Goal: Task Accomplishment & Management: Complete application form

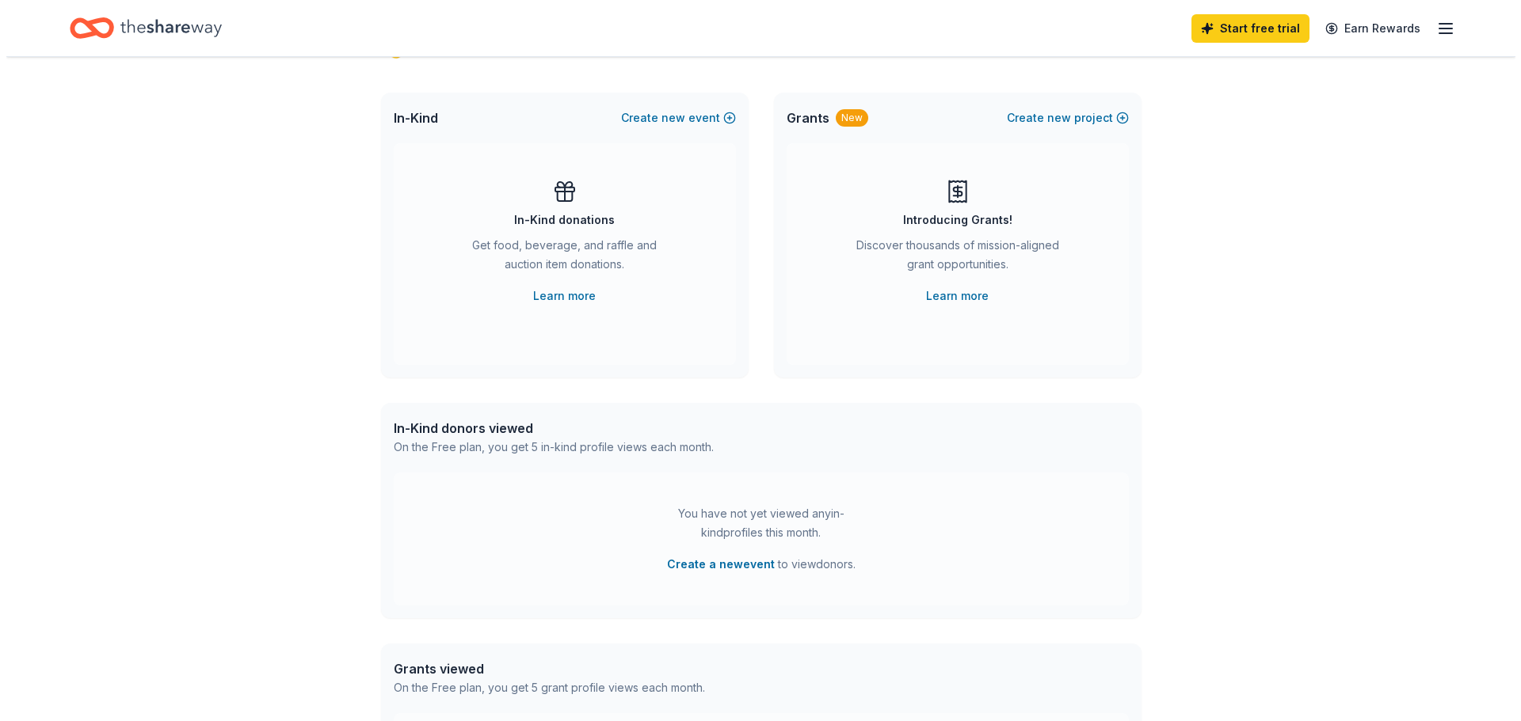
scroll to position [58, 0]
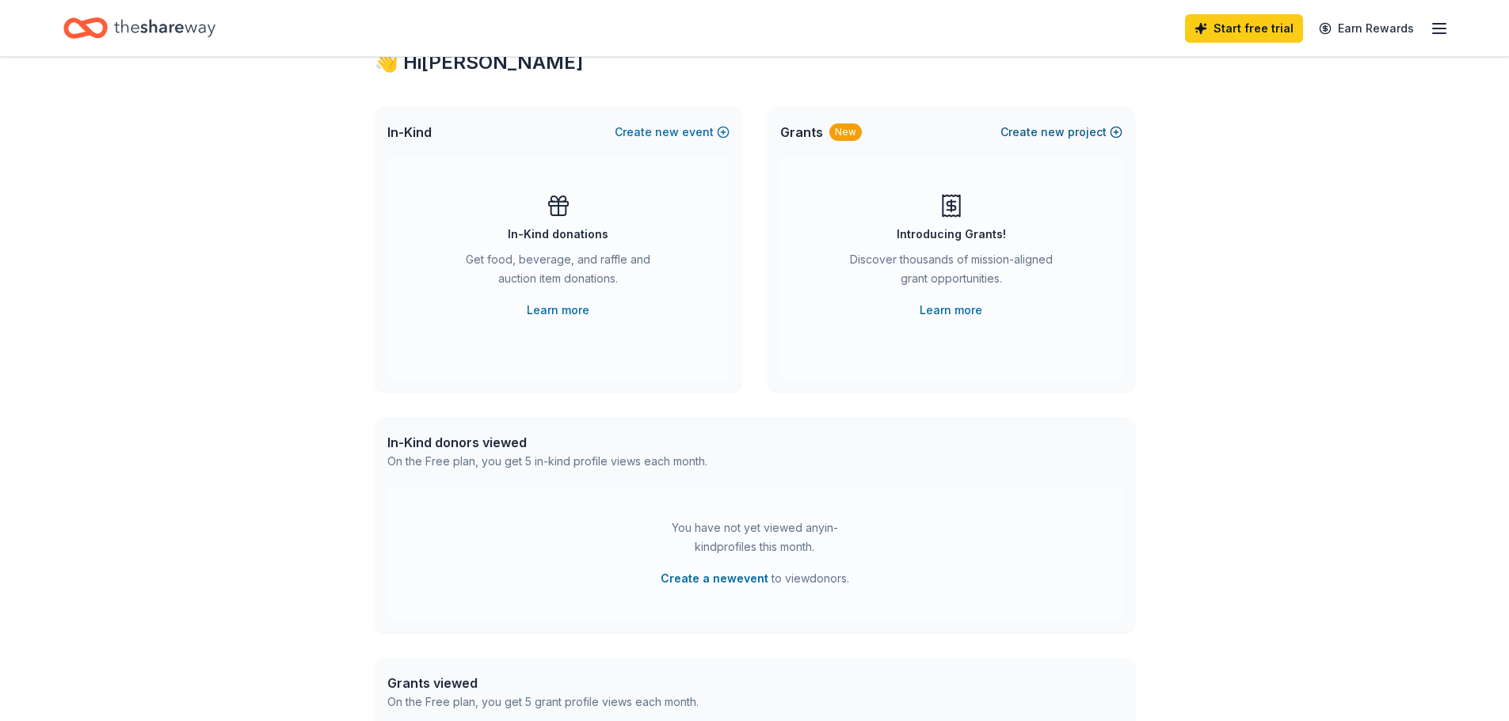
click at [1062, 128] on span "new" at bounding box center [1053, 132] width 24 height 19
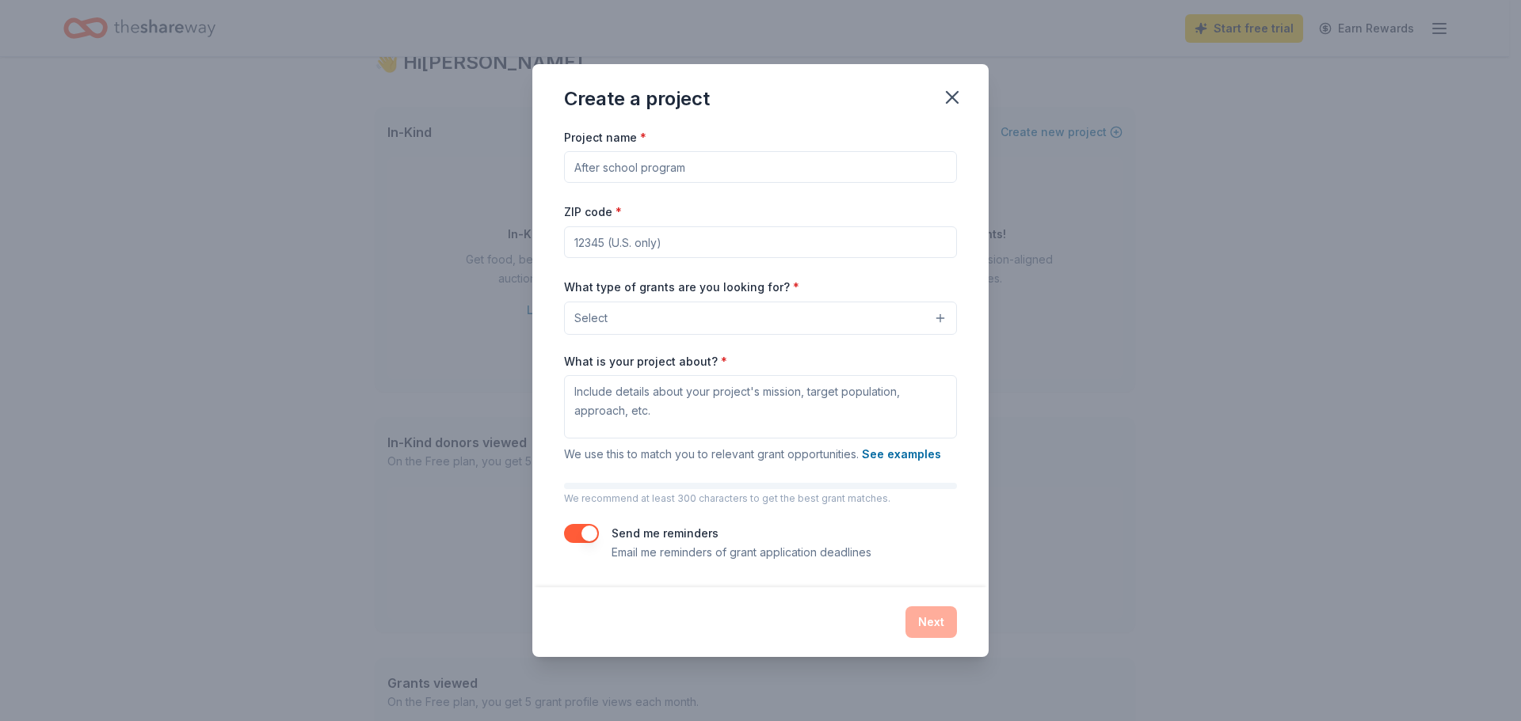
click at [683, 169] on input "Project name *" at bounding box center [760, 167] width 393 height 32
type input "Fall Art class"
type input "98055"
click at [702, 316] on button "Select" at bounding box center [760, 318] width 393 height 33
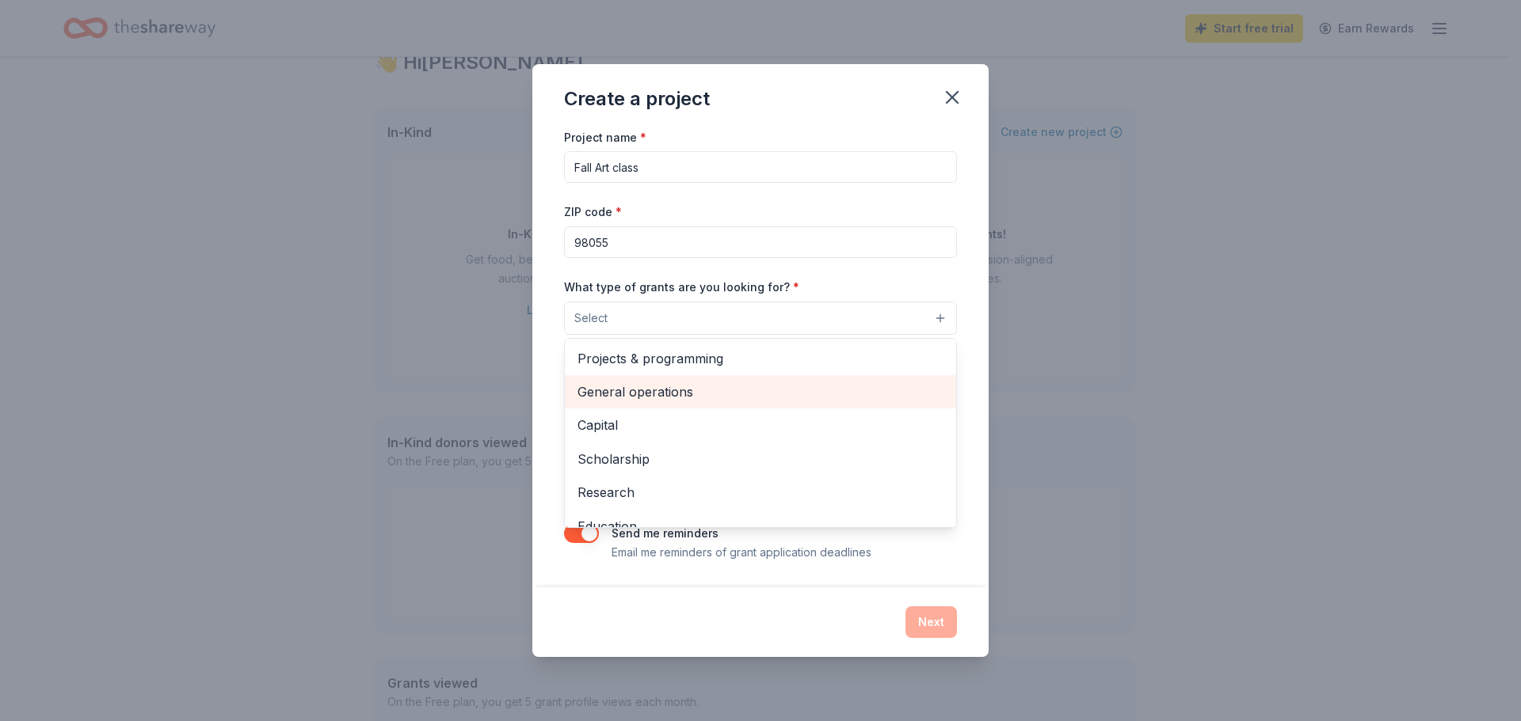
click at [677, 390] on span "General operations" at bounding box center [760, 392] width 366 height 21
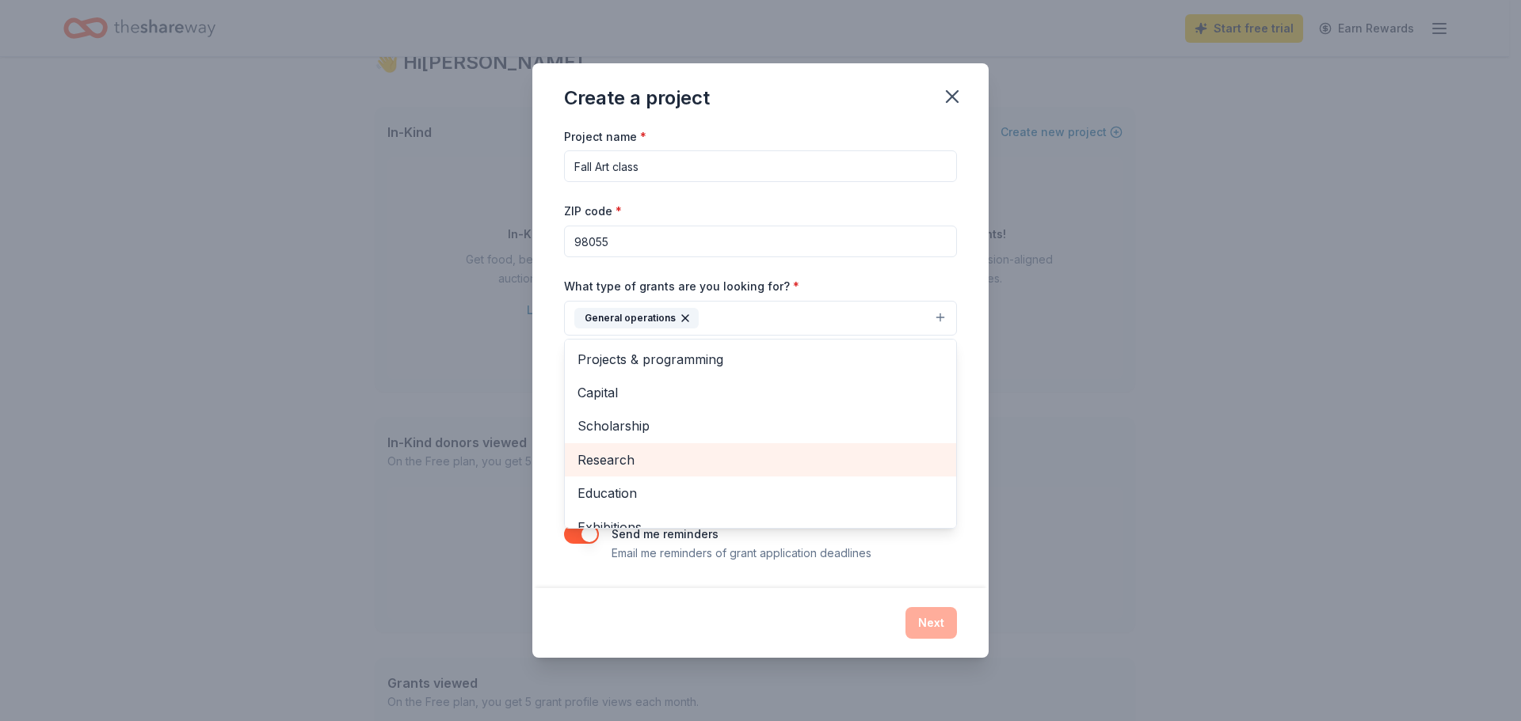
scroll to position [79, 0]
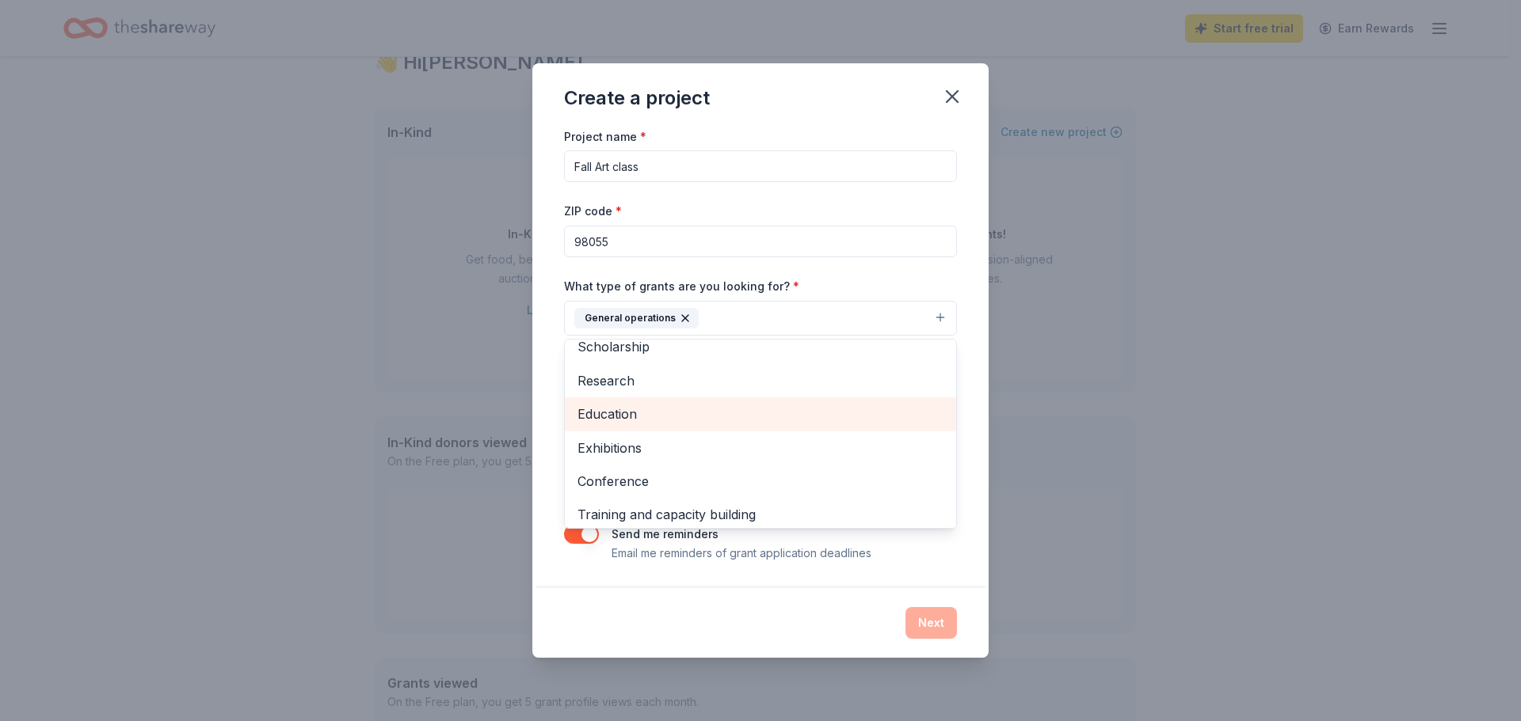
click at [603, 405] on span "Education" at bounding box center [760, 414] width 366 height 21
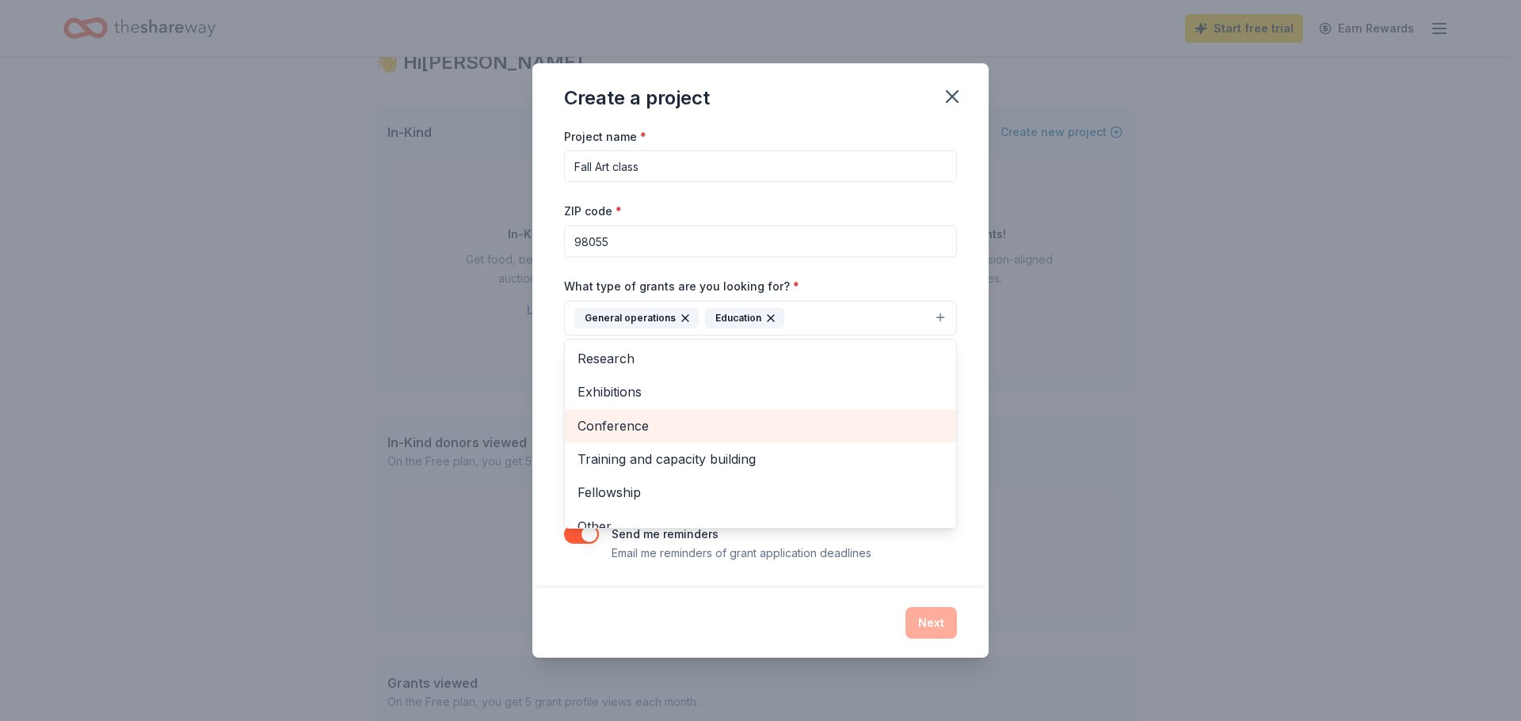
scroll to position [120, 0]
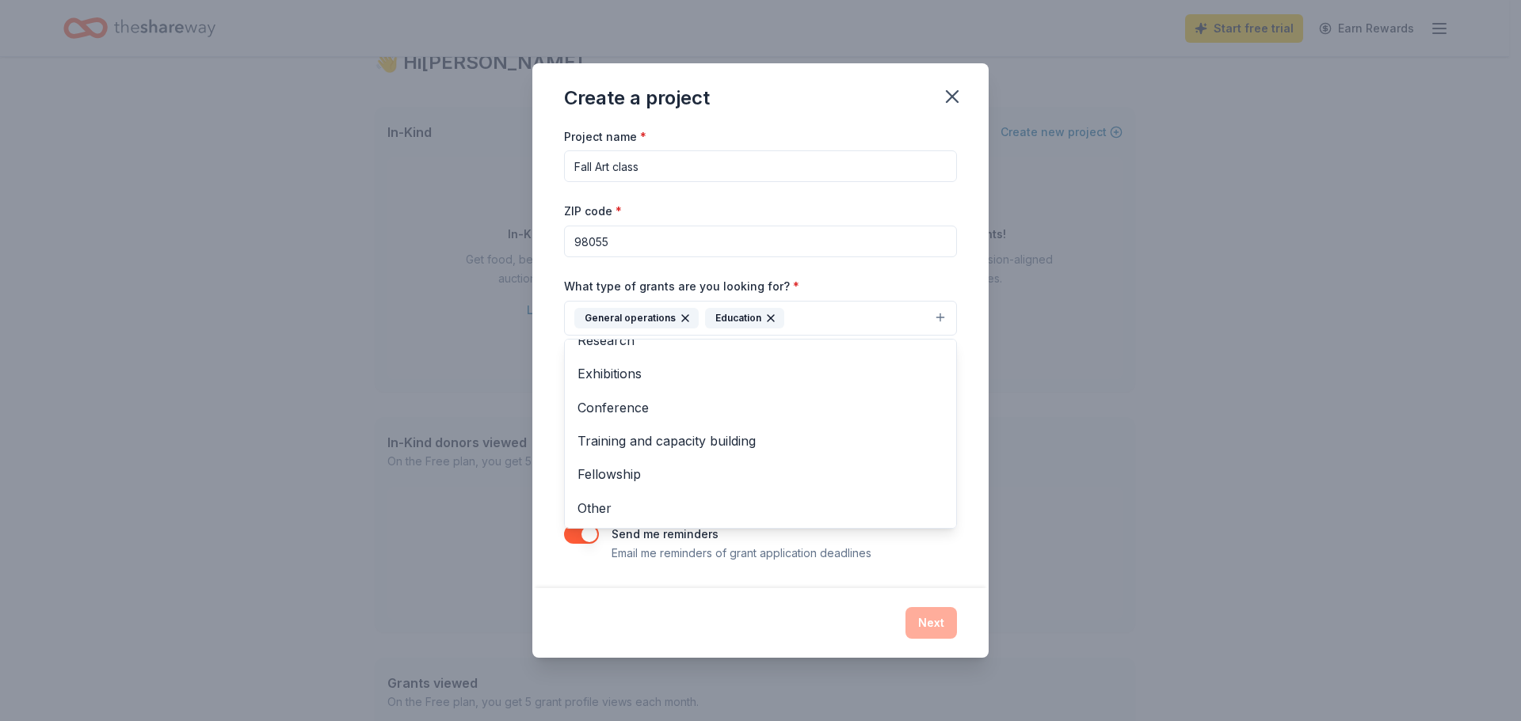
click at [977, 515] on div "Project name * Fall Art class ZIP code * 98055 What type of grants are you look…" at bounding box center [760, 358] width 456 height 462
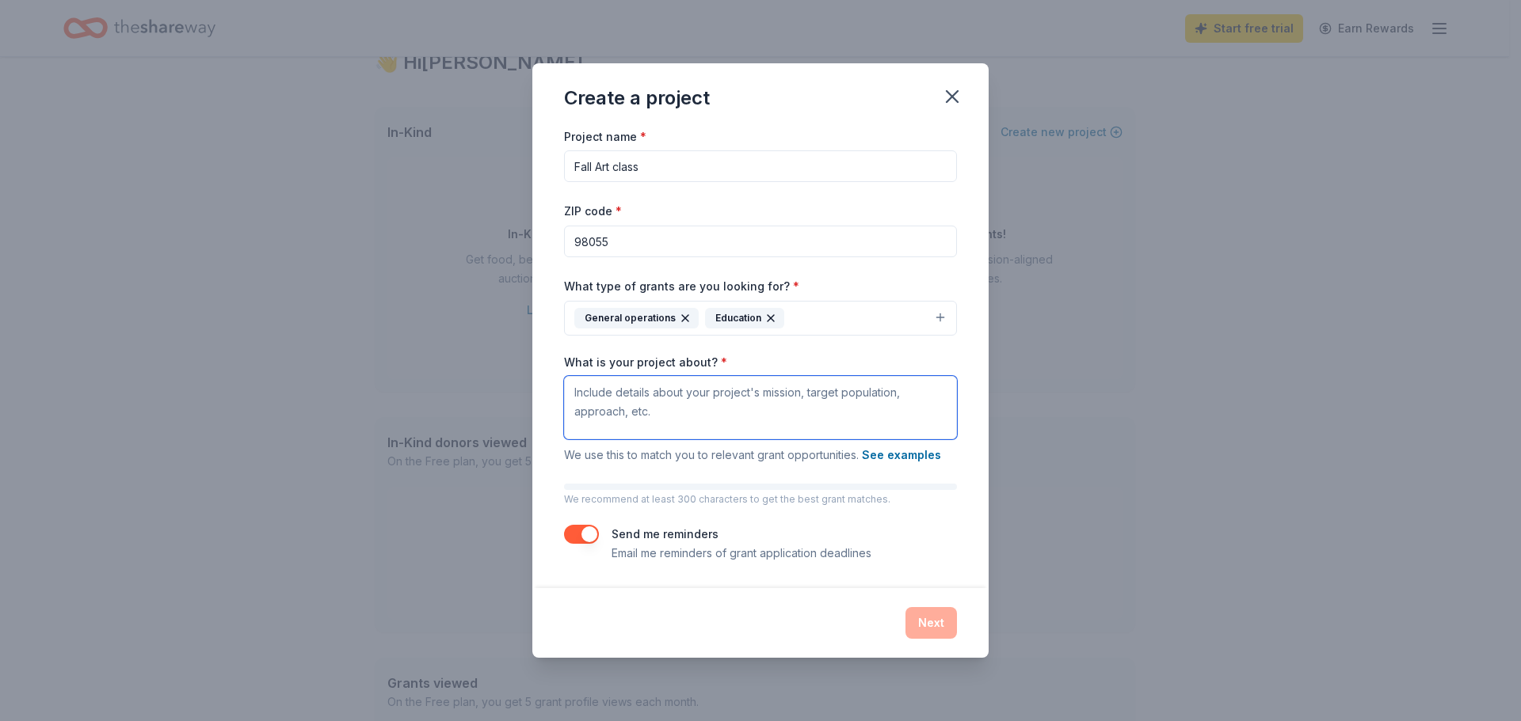
click at [675, 386] on textarea "What is your project about? *" at bounding box center [760, 407] width 393 height 63
drag, startPoint x: 663, startPoint y: 163, endPoint x: 527, endPoint y: 174, distance: 135.9
click at [527, 174] on div "Create a project Project name * Fall Art class ZIP code * 98055 What type of gr…" at bounding box center [760, 360] width 1521 height 721
paste input "Support for Fall Community Art Classe"
drag, startPoint x: 778, startPoint y: 169, endPoint x: 538, endPoint y: 172, distance: 240.8
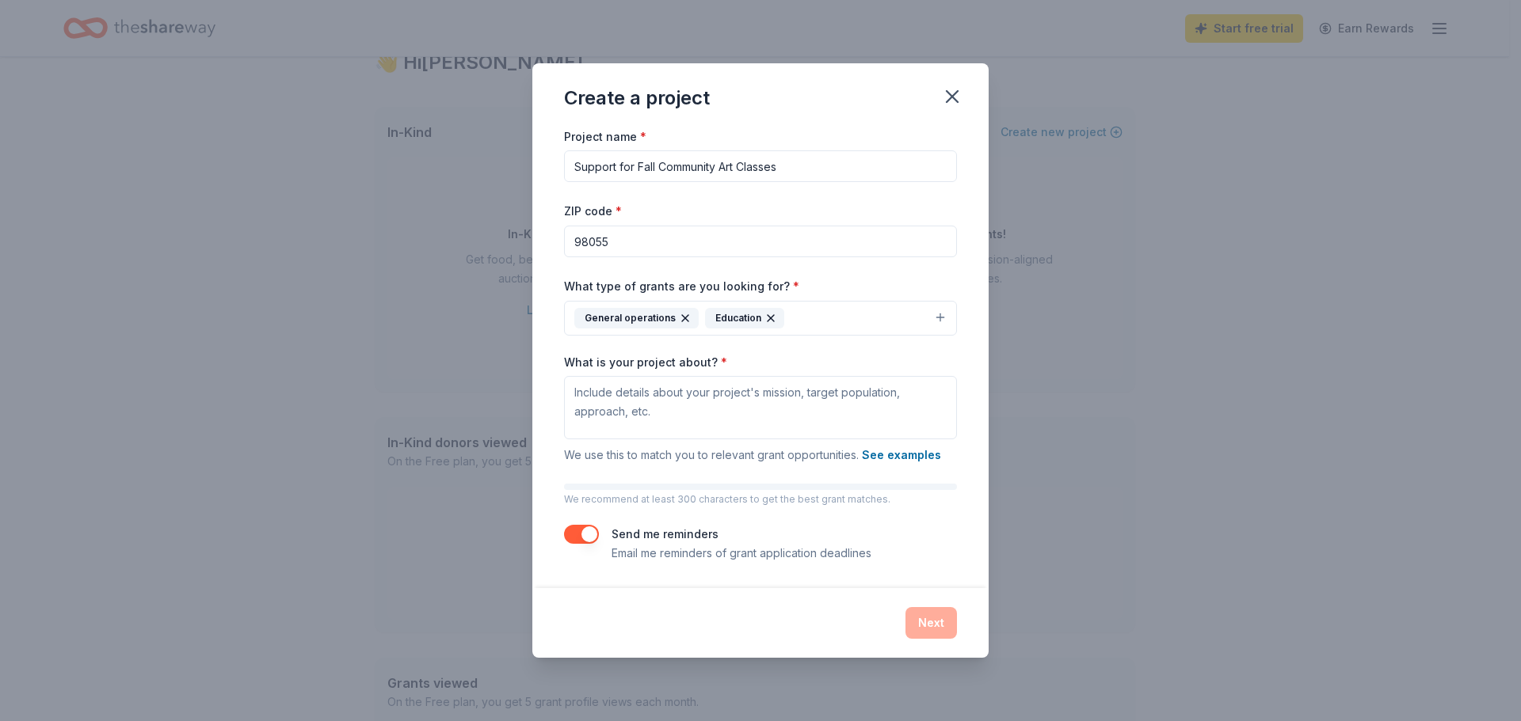
click at [538, 172] on div "Project name * Support for Fall Community Art Classes ZIP code * 98055 What typ…" at bounding box center [760, 358] width 456 height 462
paste input "Fall 2025"
type input "Fall 2025 Community Art Classes"
click at [653, 392] on textarea "What is your project about? *" at bounding box center [760, 407] width 393 height 63
paste textarea "Project Summary: Renton Art Oasis is a nonprofit dedicated to making the arts a…"
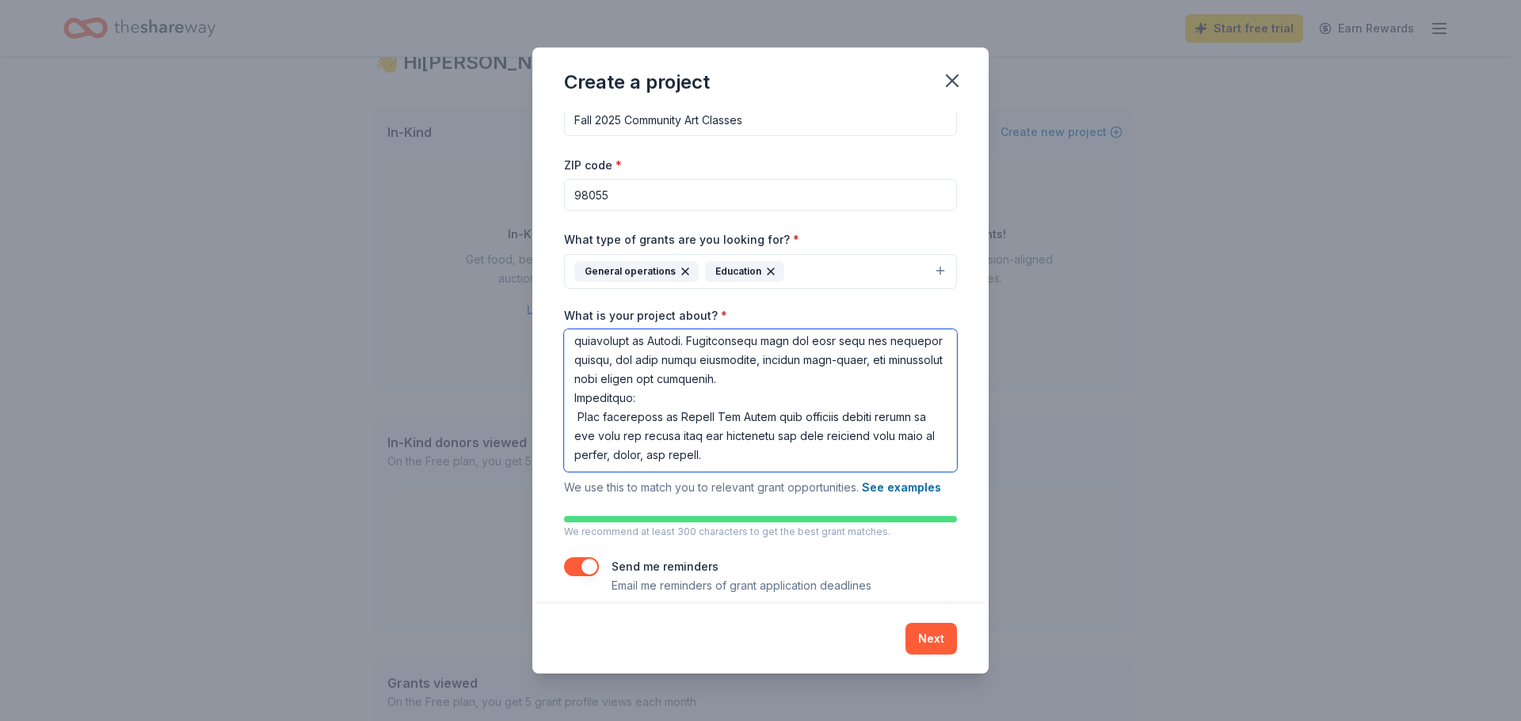
scroll to position [48, 0]
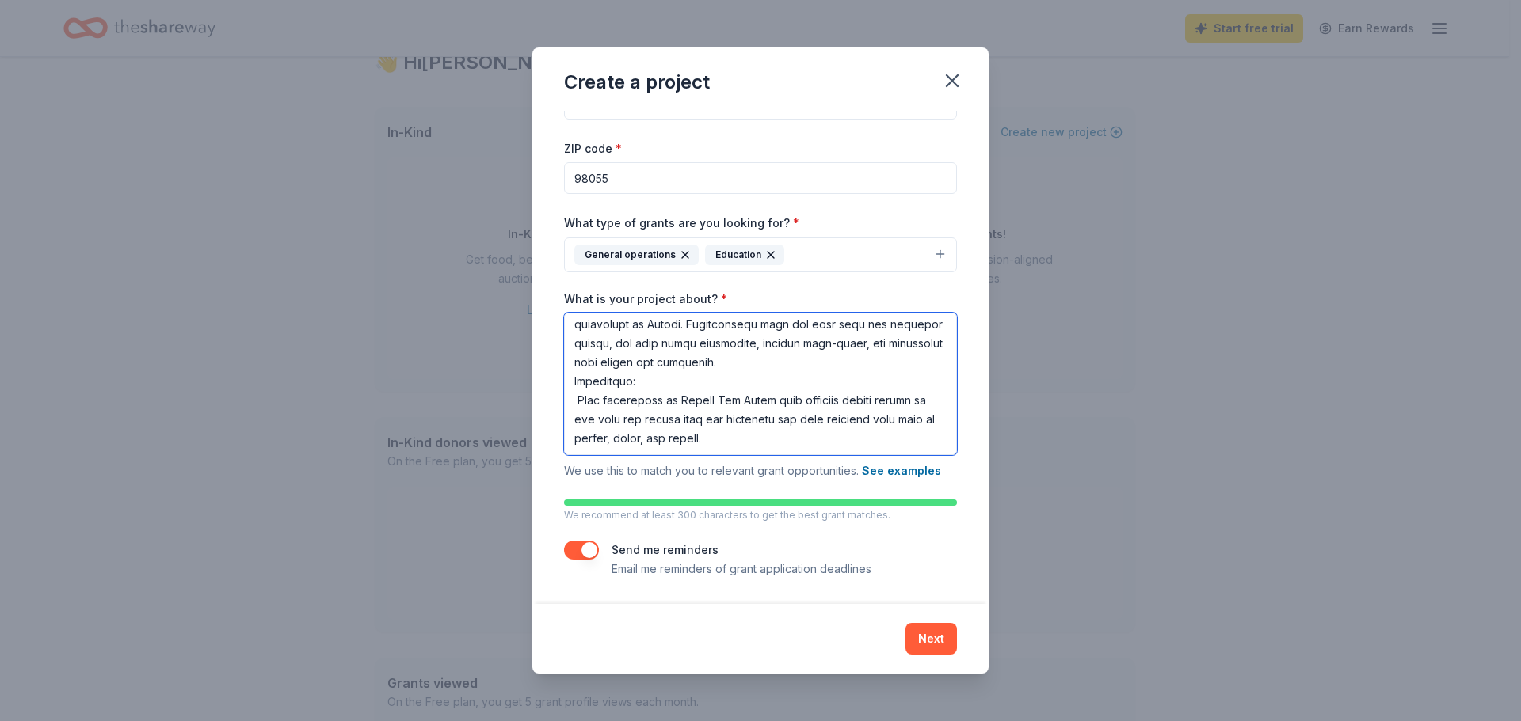
type textarea "Project Summary: Renton Art Oasis is a nonprofit dedicated to making the arts a…"
click at [752, 441] on textarea "What is your project about? *" at bounding box center [760, 384] width 393 height 143
click at [886, 471] on button "See examples" at bounding box center [901, 471] width 79 height 19
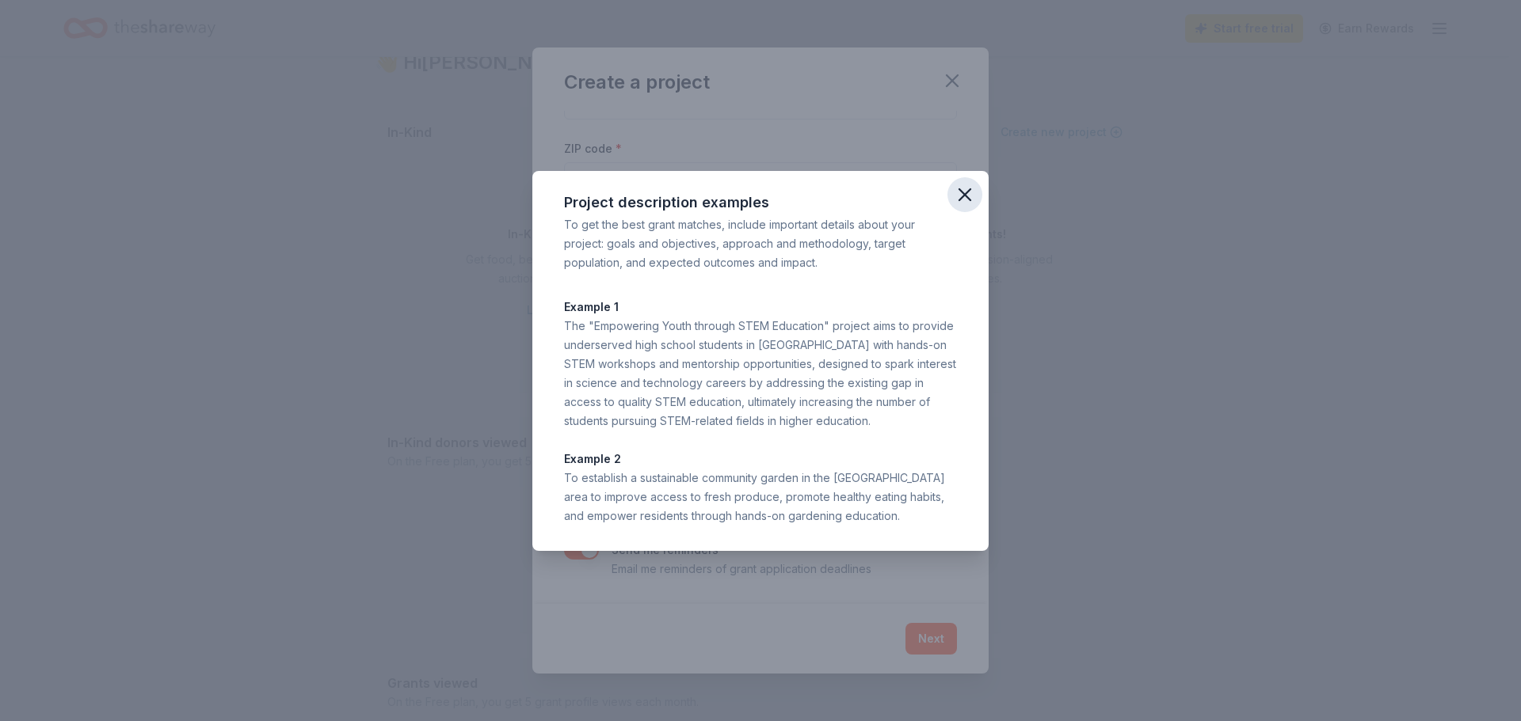
click at [960, 195] on icon "button" at bounding box center [964, 195] width 22 height 22
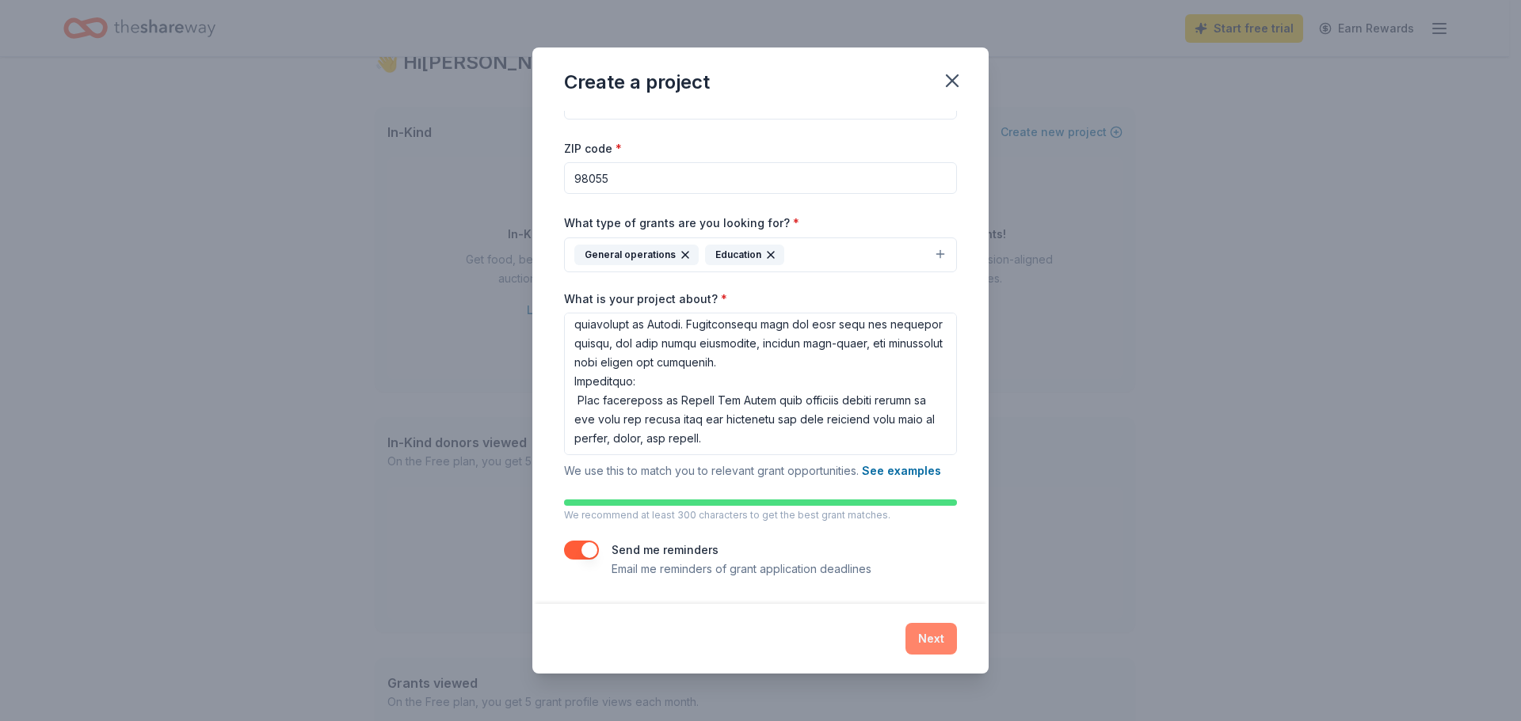
click at [921, 643] on button "Next" at bounding box center [930, 639] width 51 height 32
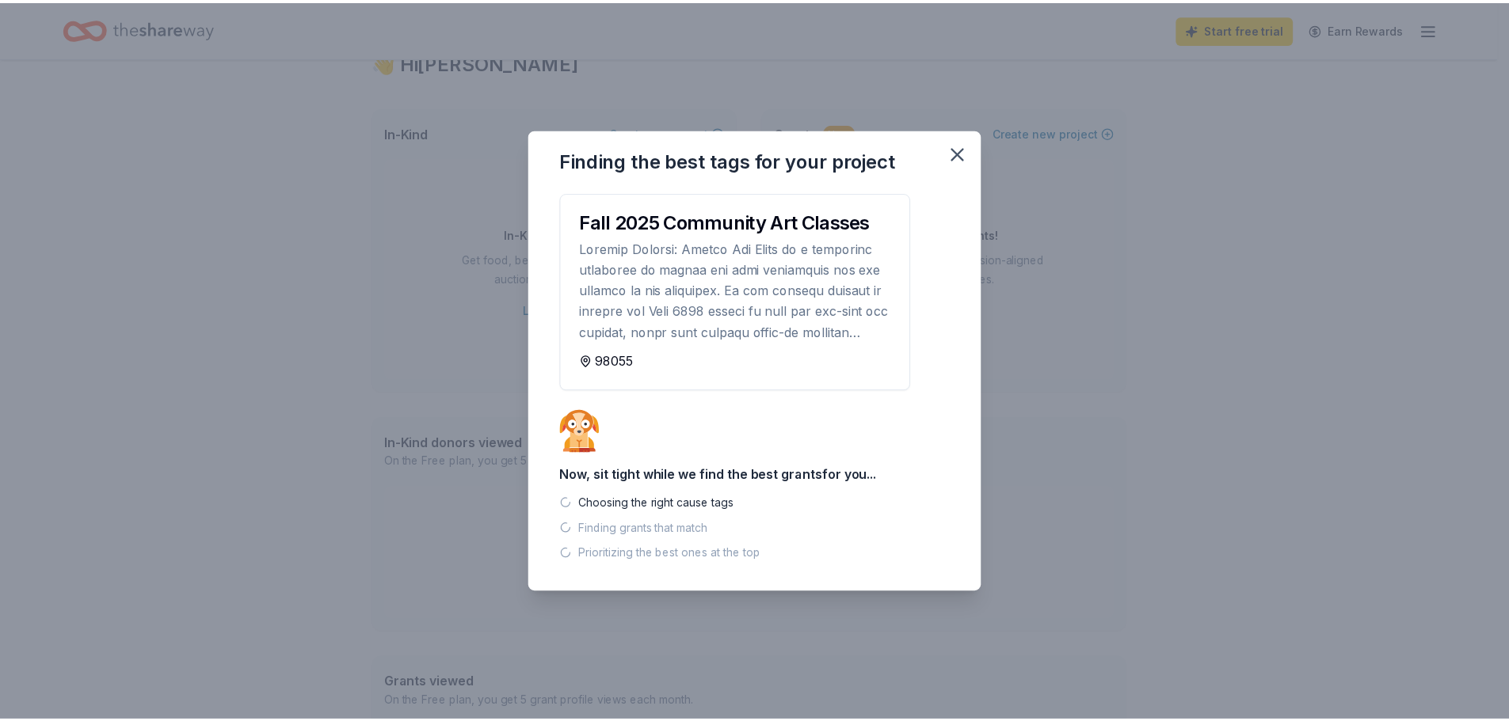
scroll to position [0, 0]
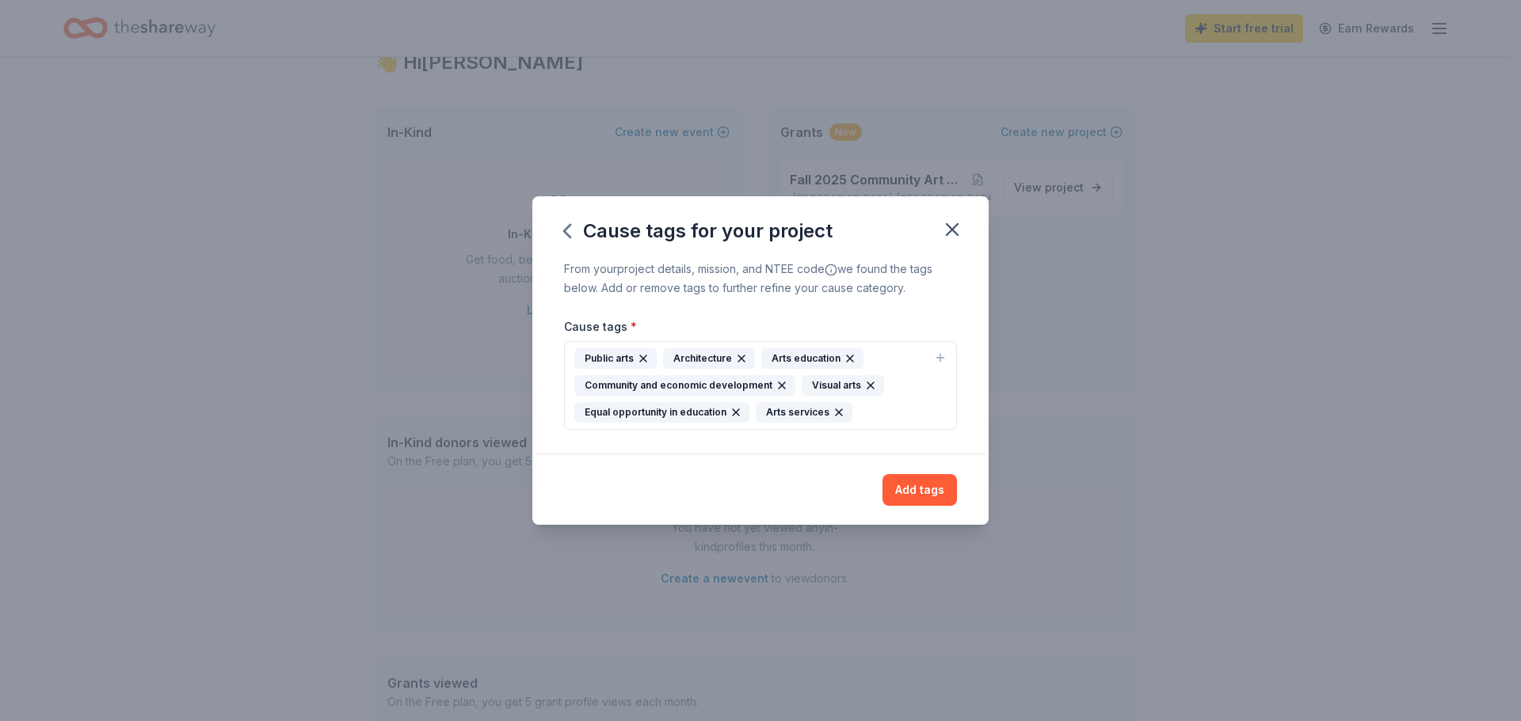
click at [741, 355] on icon "button" at bounding box center [741, 358] width 13 height 13
click at [933, 484] on button "Add tags" at bounding box center [919, 490] width 74 height 32
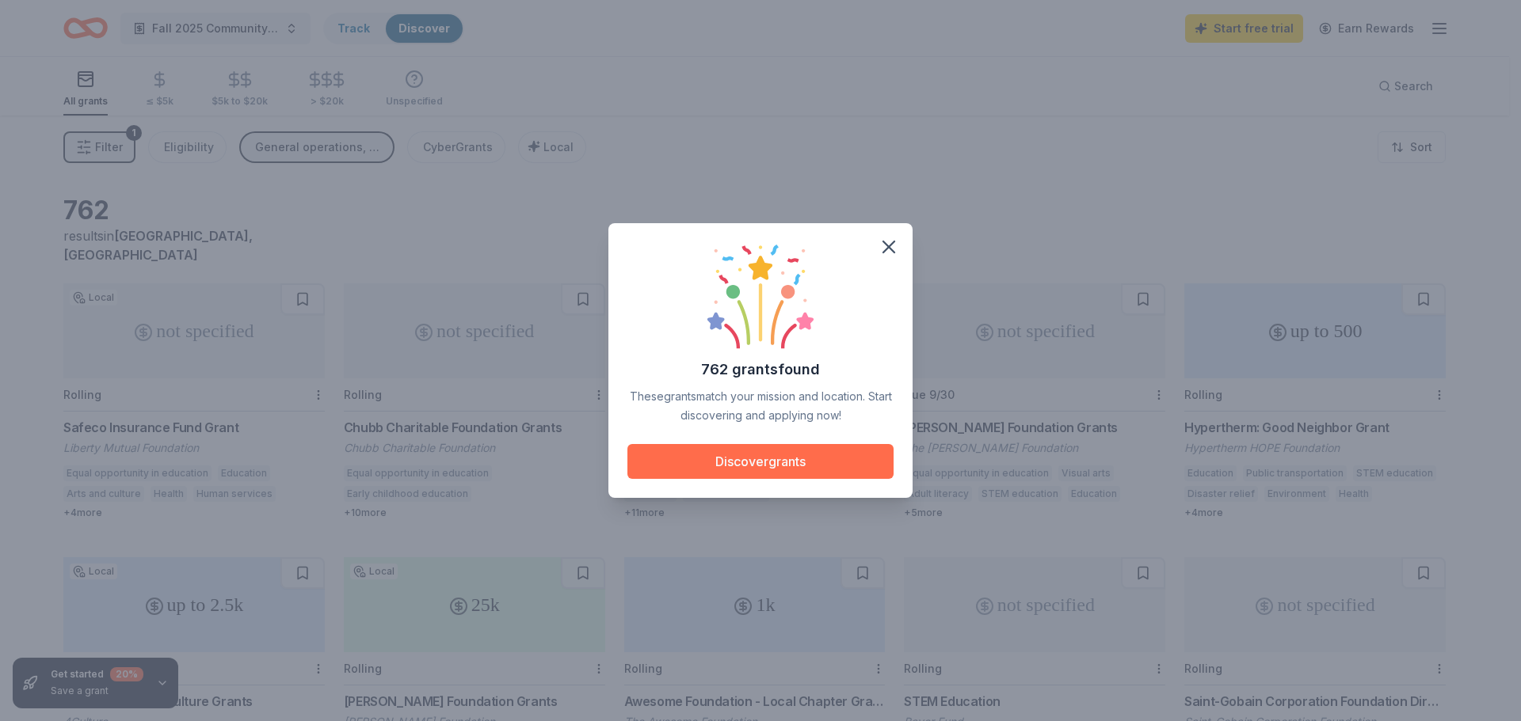
click at [778, 466] on button "Discover grants" at bounding box center [760, 461] width 266 height 35
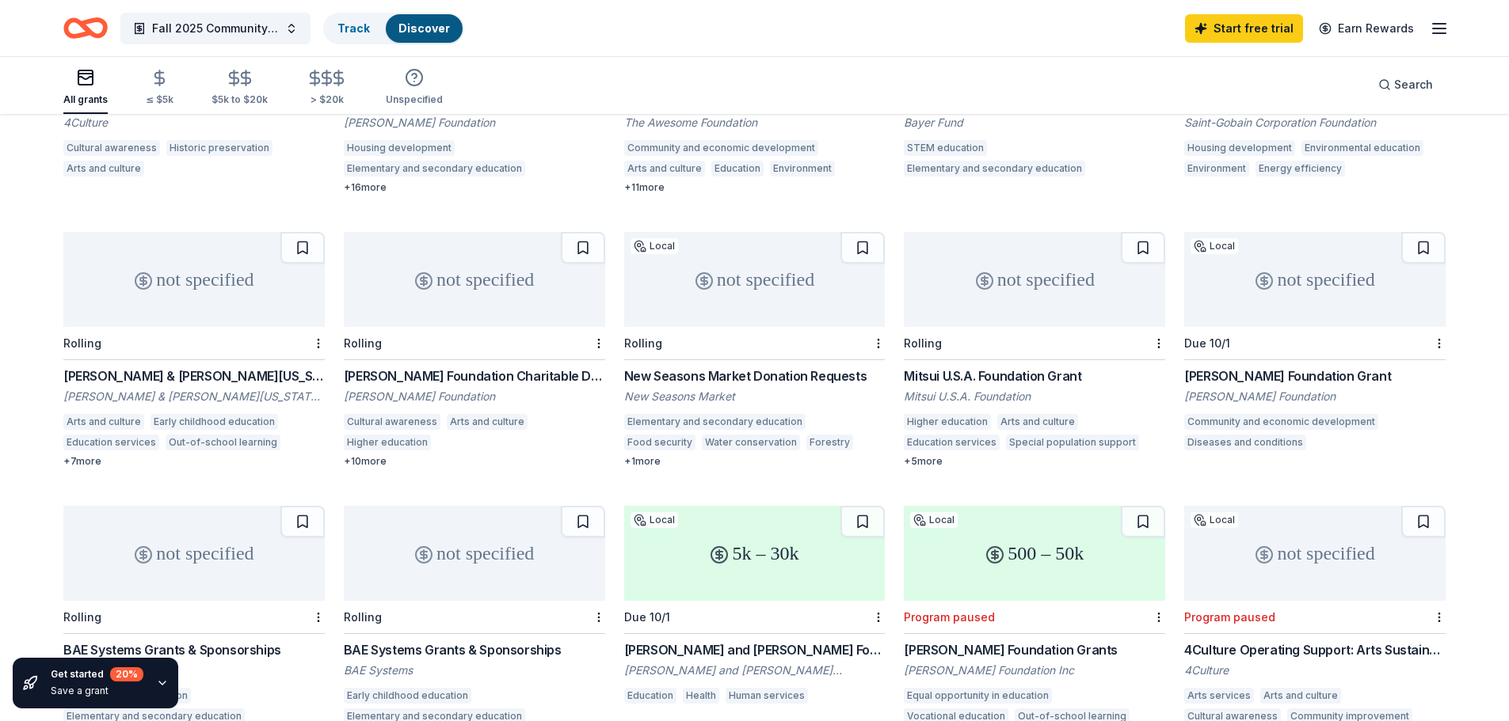
scroll to position [561, 0]
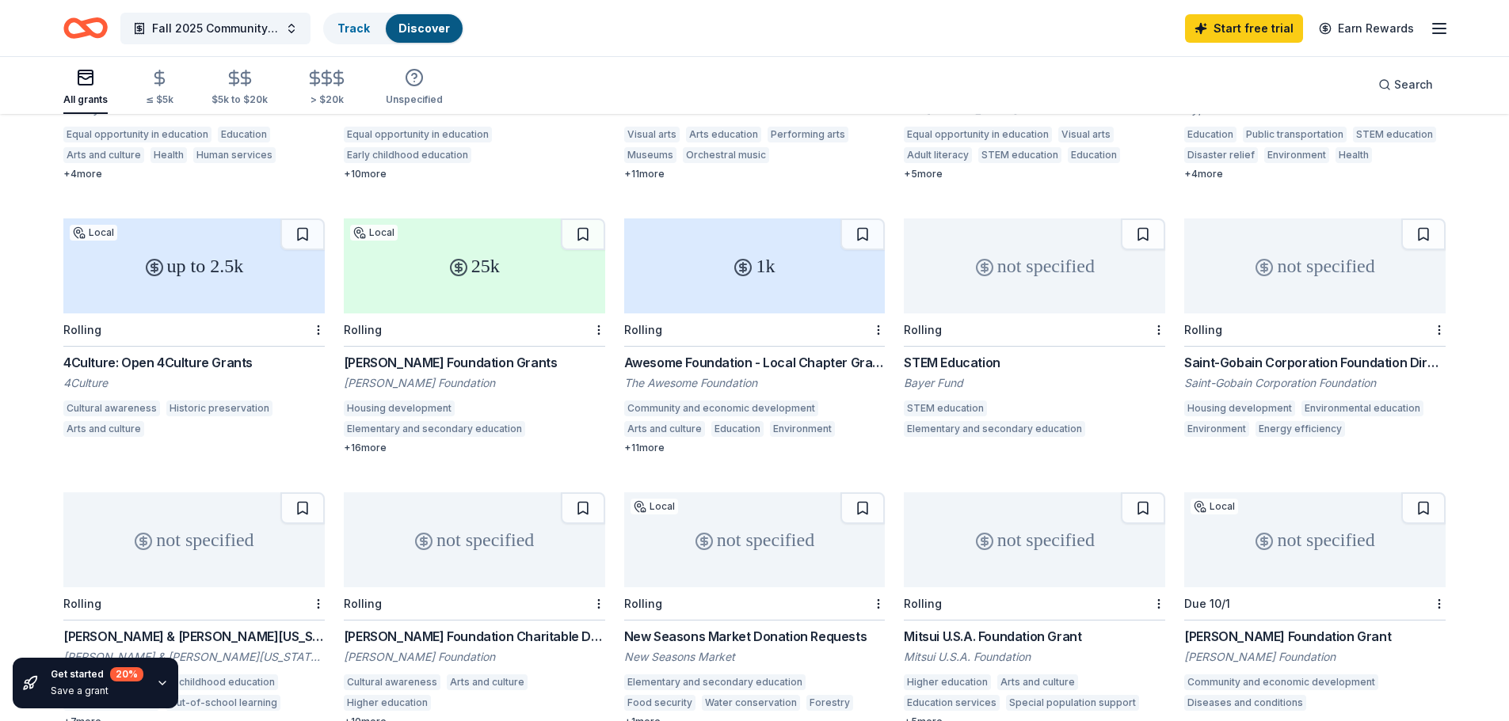
scroll to position [324, 0]
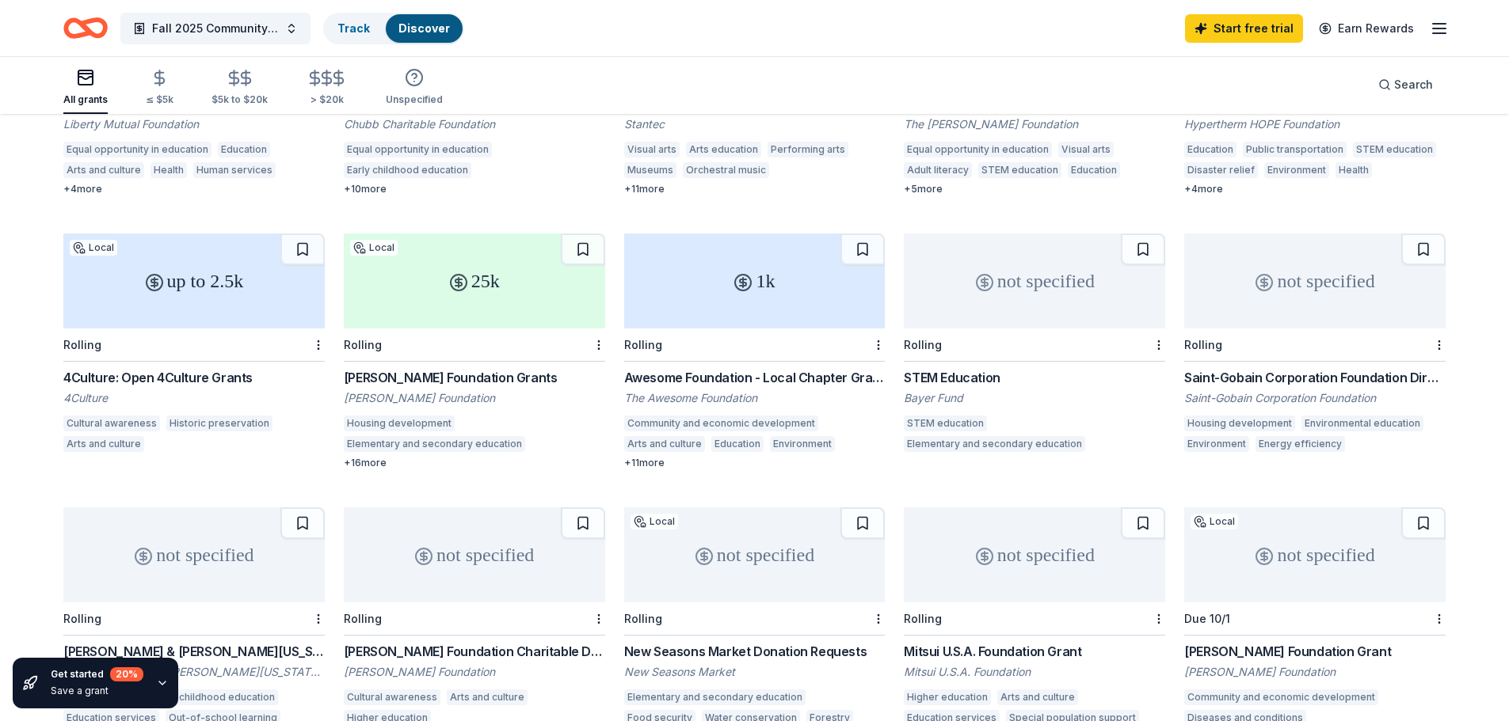
click at [658, 457] on div "+ 11 more" at bounding box center [754, 463] width 261 height 13
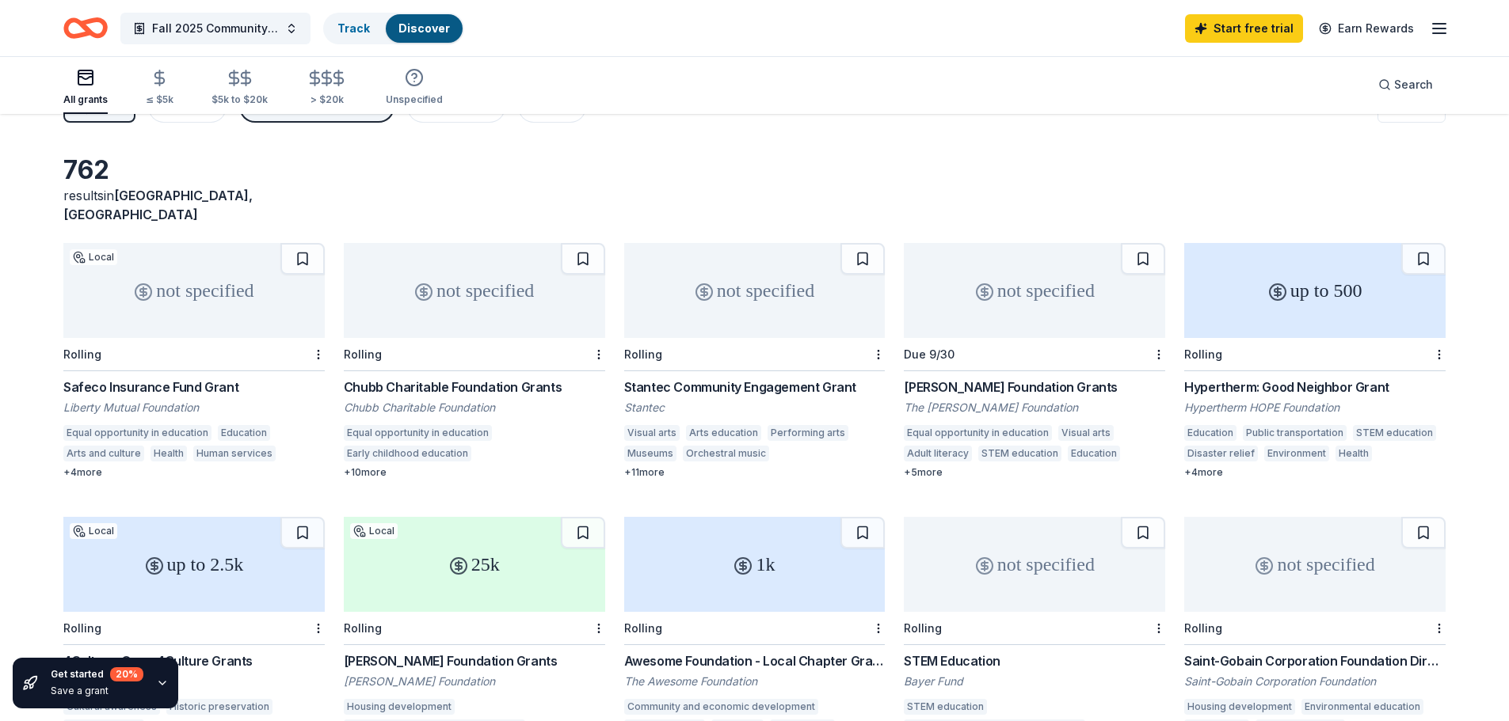
scroll to position [0, 0]
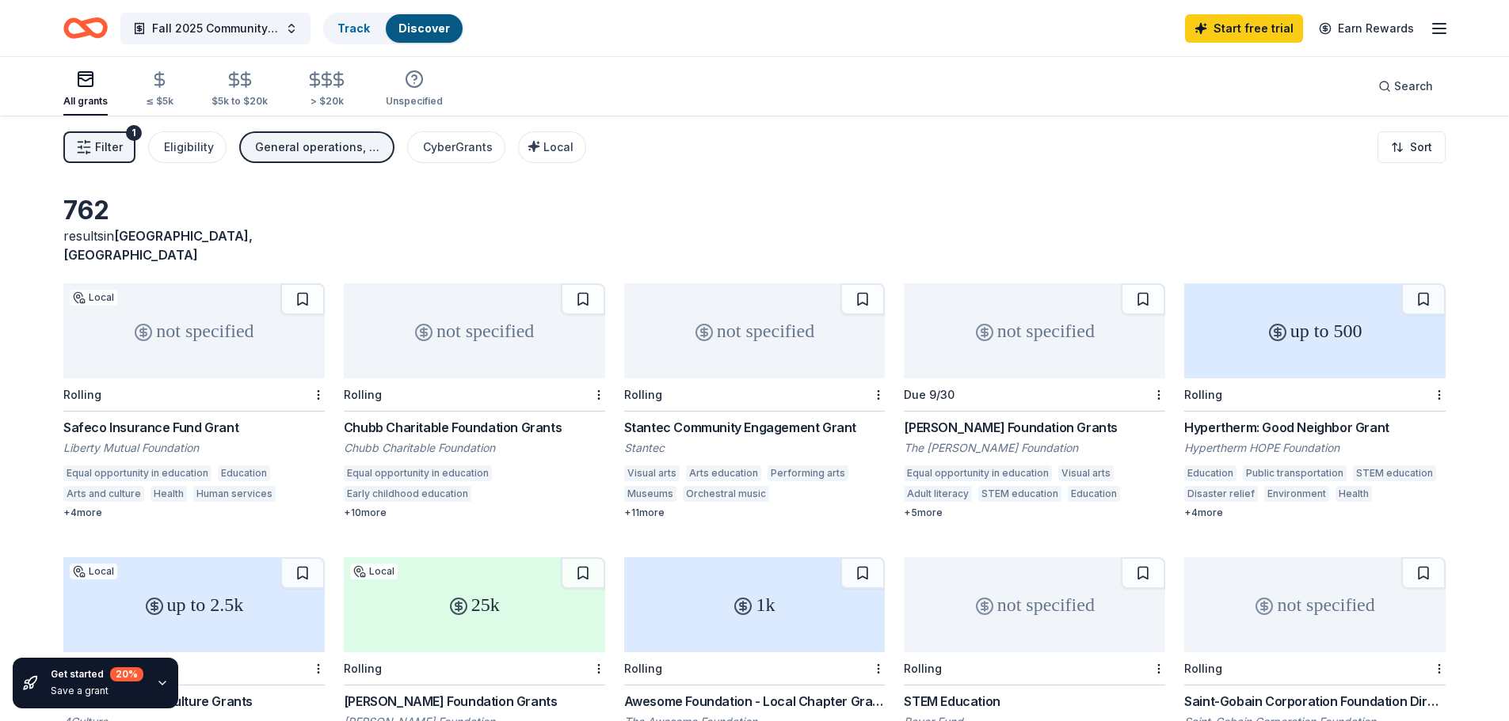
click at [92, 25] on icon "Home" at bounding box center [85, 28] width 44 height 37
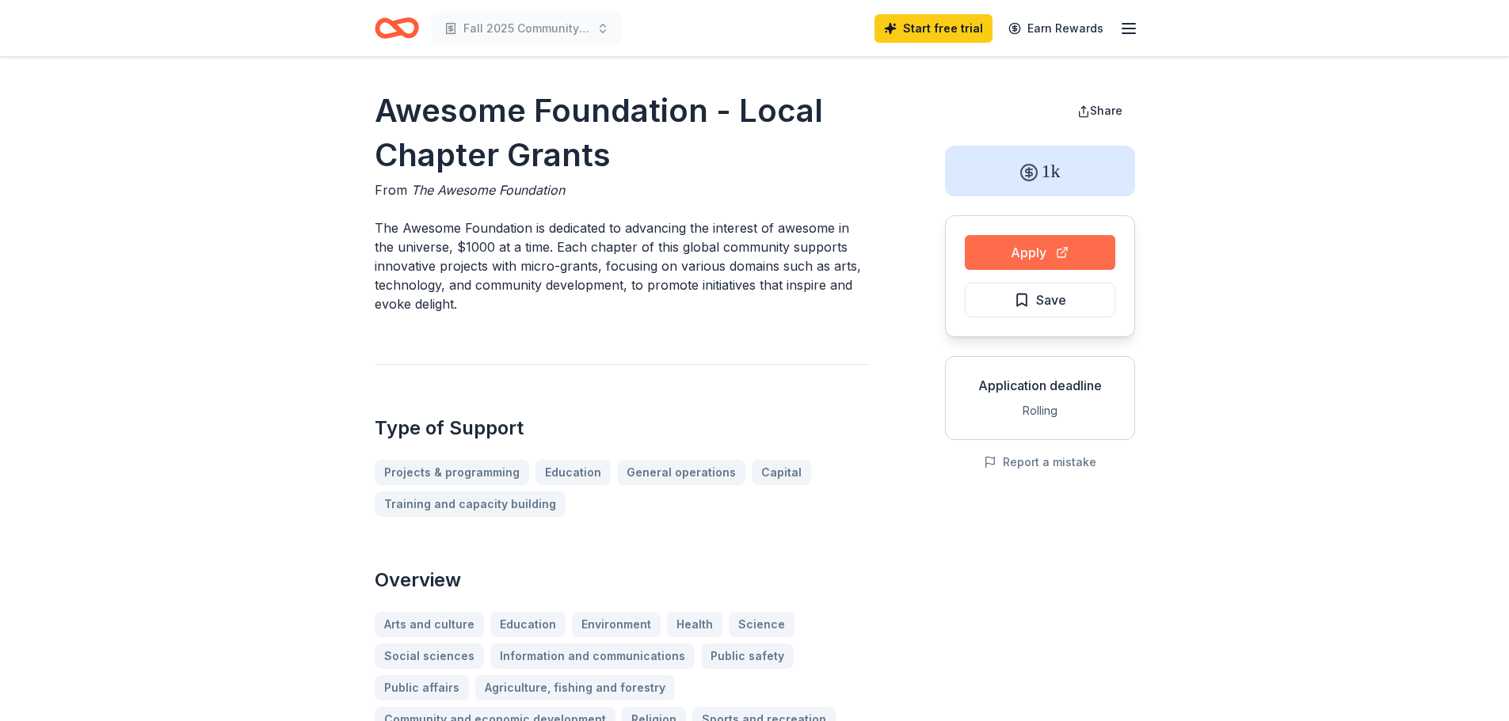
click at [1006, 257] on button "Apply" at bounding box center [1040, 252] width 150 height 35
